Goal: Information Seeking & Learning: Learn about a topic

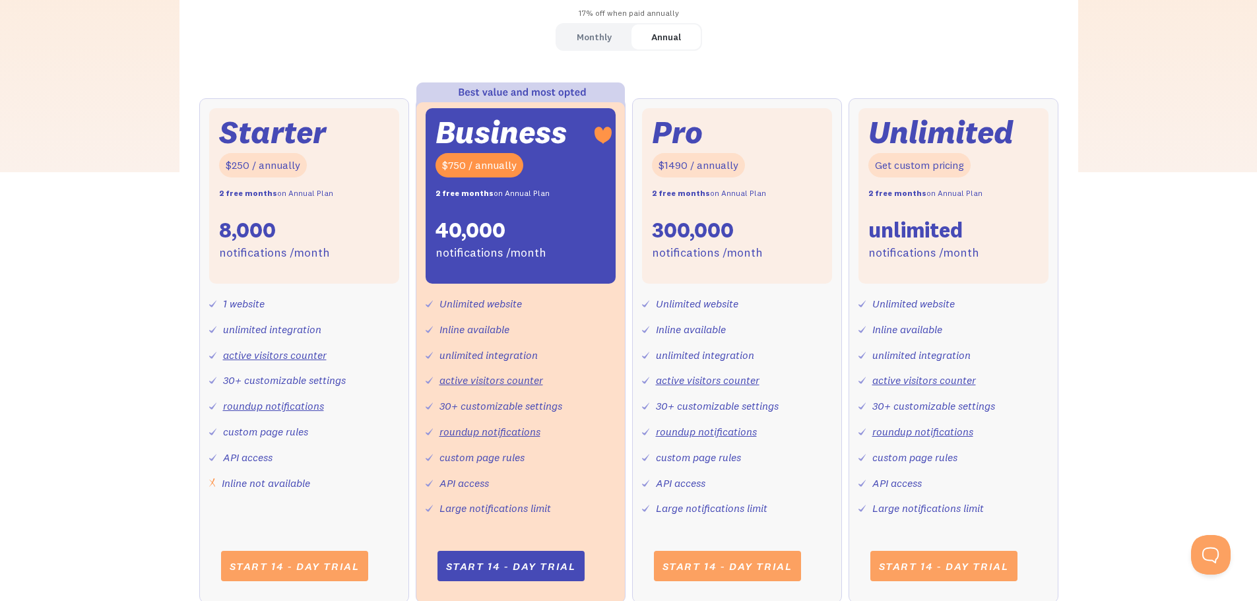
scroll to position [446, 0]
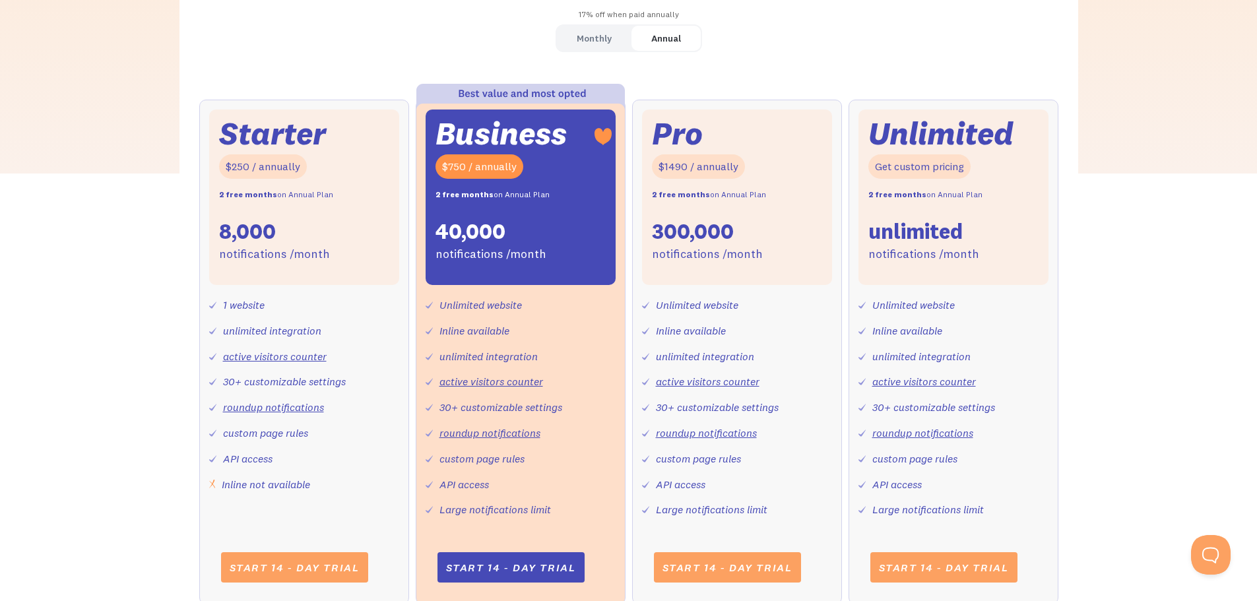
click at [601, 42] on div "Monthly" at bounding box center [593, 38] width 35 height 19
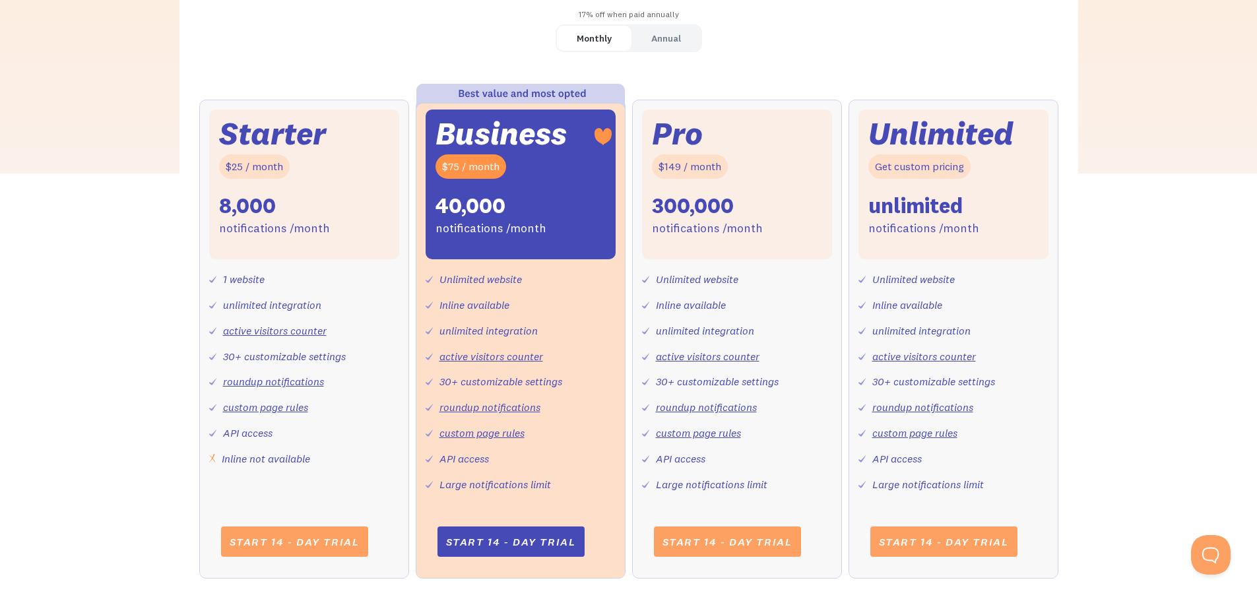
click at [648, 37] on link "Annual" at bounding box center [665, 39] width 69 height 26
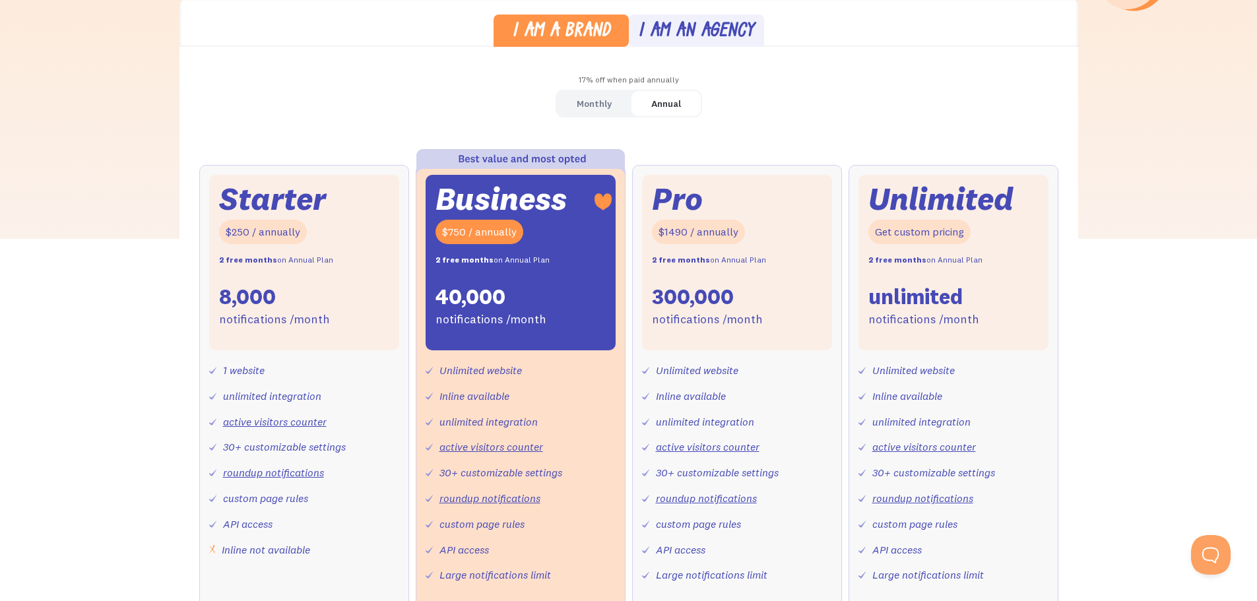
scroll to position [379, 0]
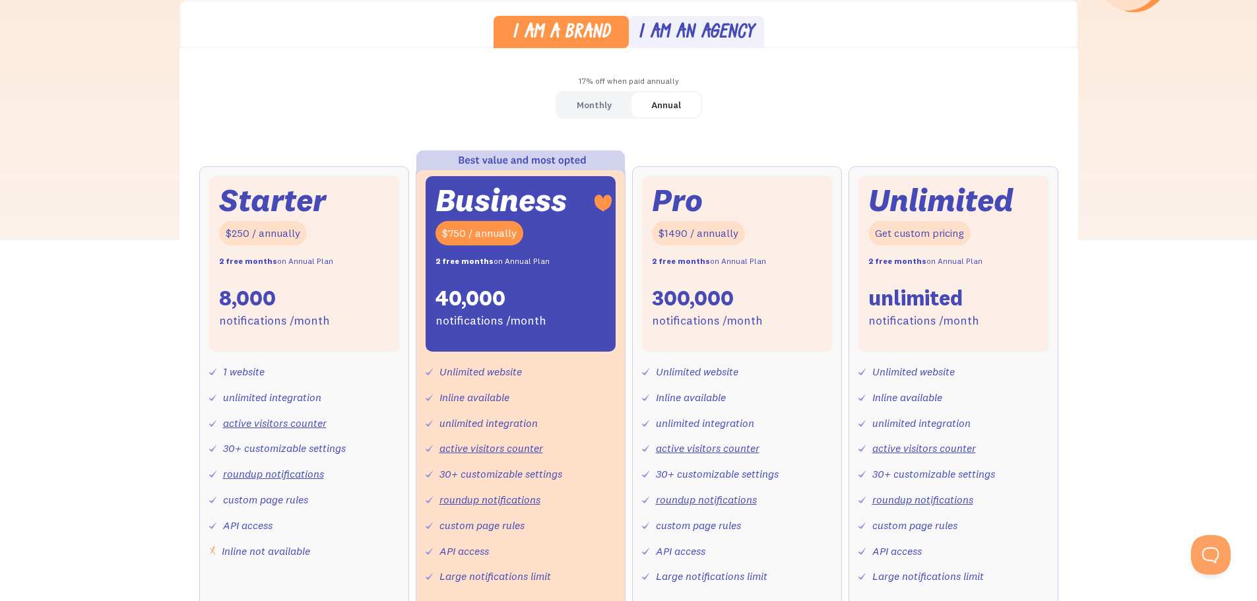
click at [602, 110] on div "Monthly" at bounding box center [593, 105] width 35 height 19
